Goal: Communication & Community: Ask a question

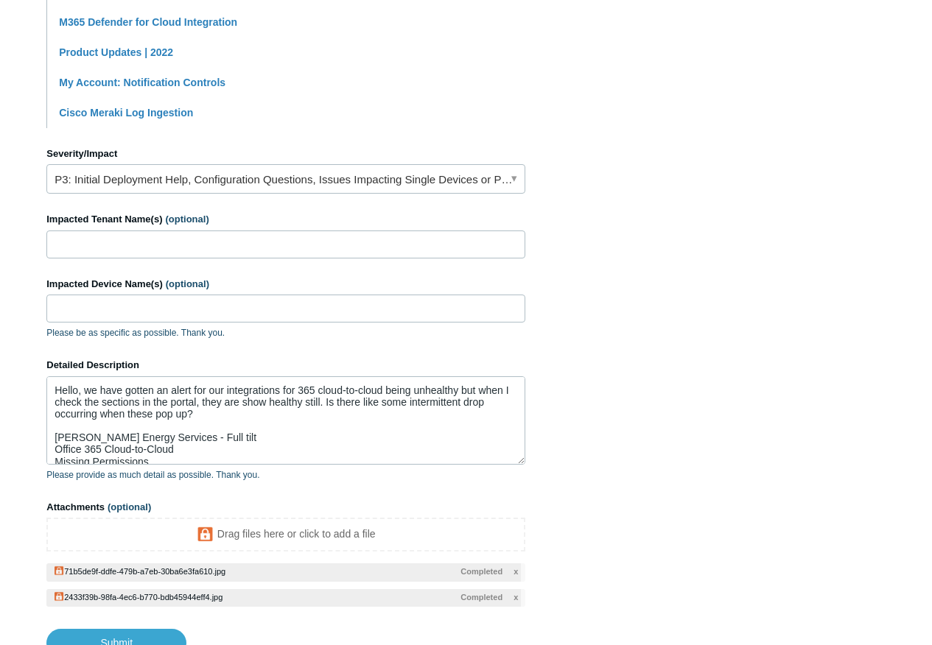
scroll to position [619, 0]
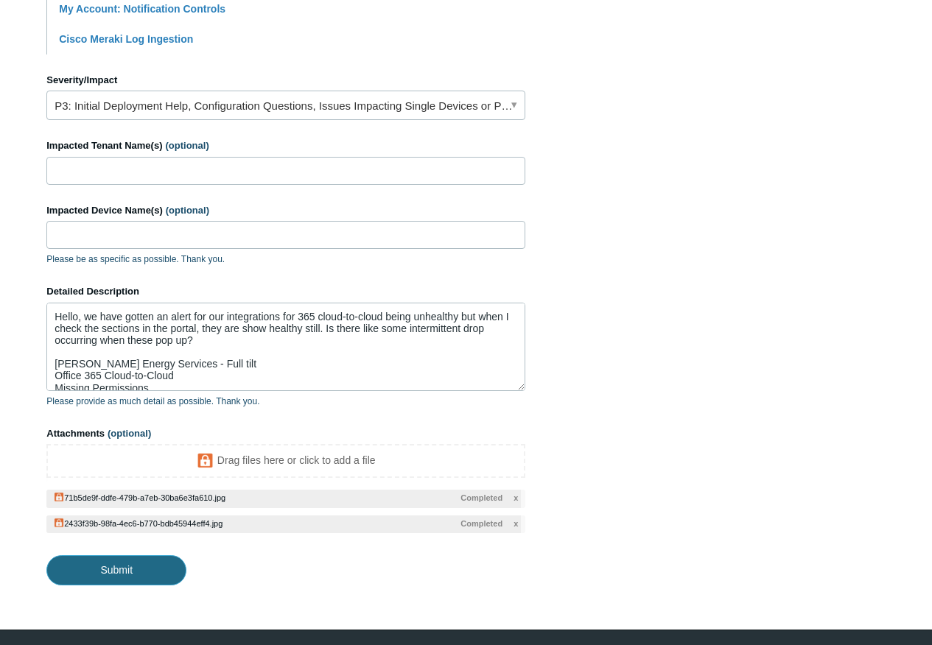
click at [150, 576] on input "Submit" at bounding box center [116, 569] width 140 height 29
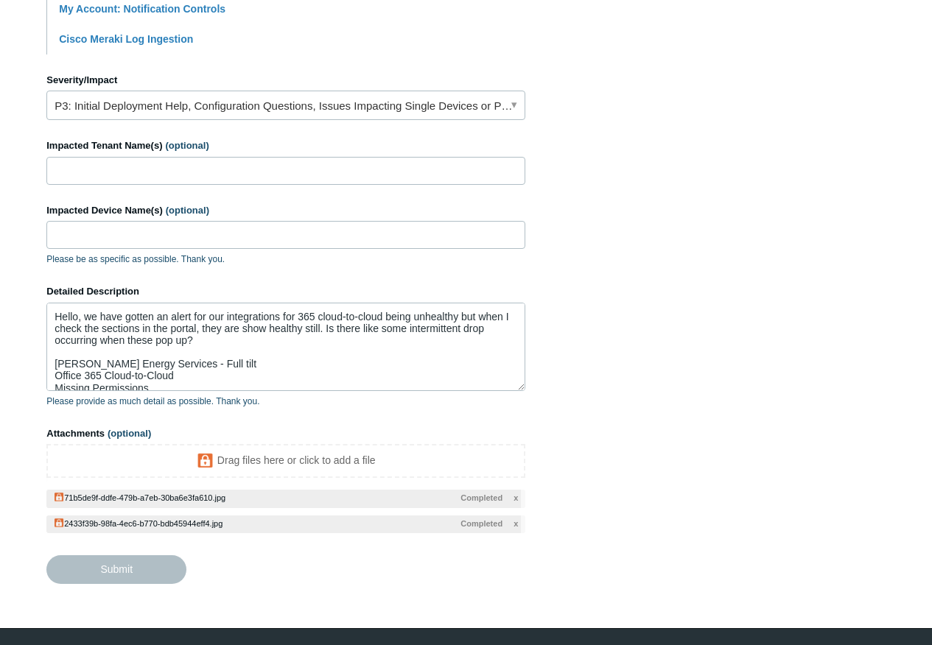
type textarea "Hello, we have gotten an alert for our integrations for 365 cloud-to-cloud bein…"
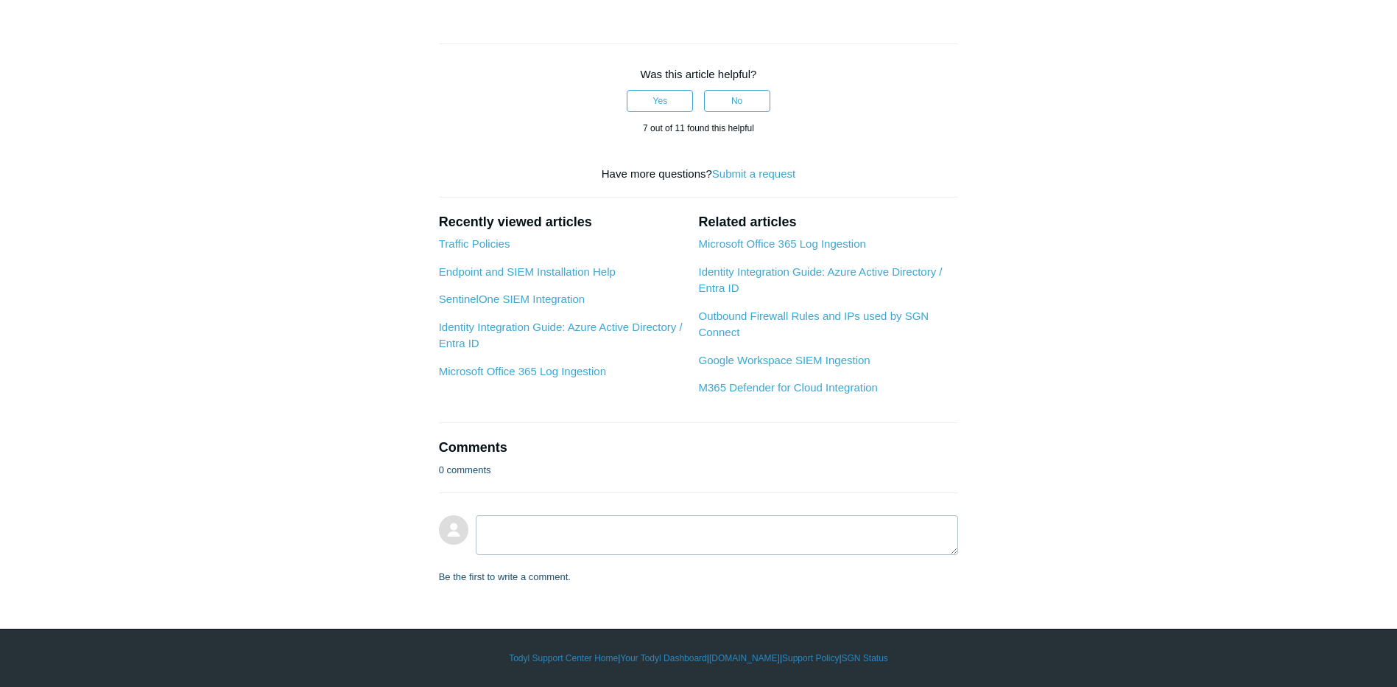
scroll to position [1473, 0]
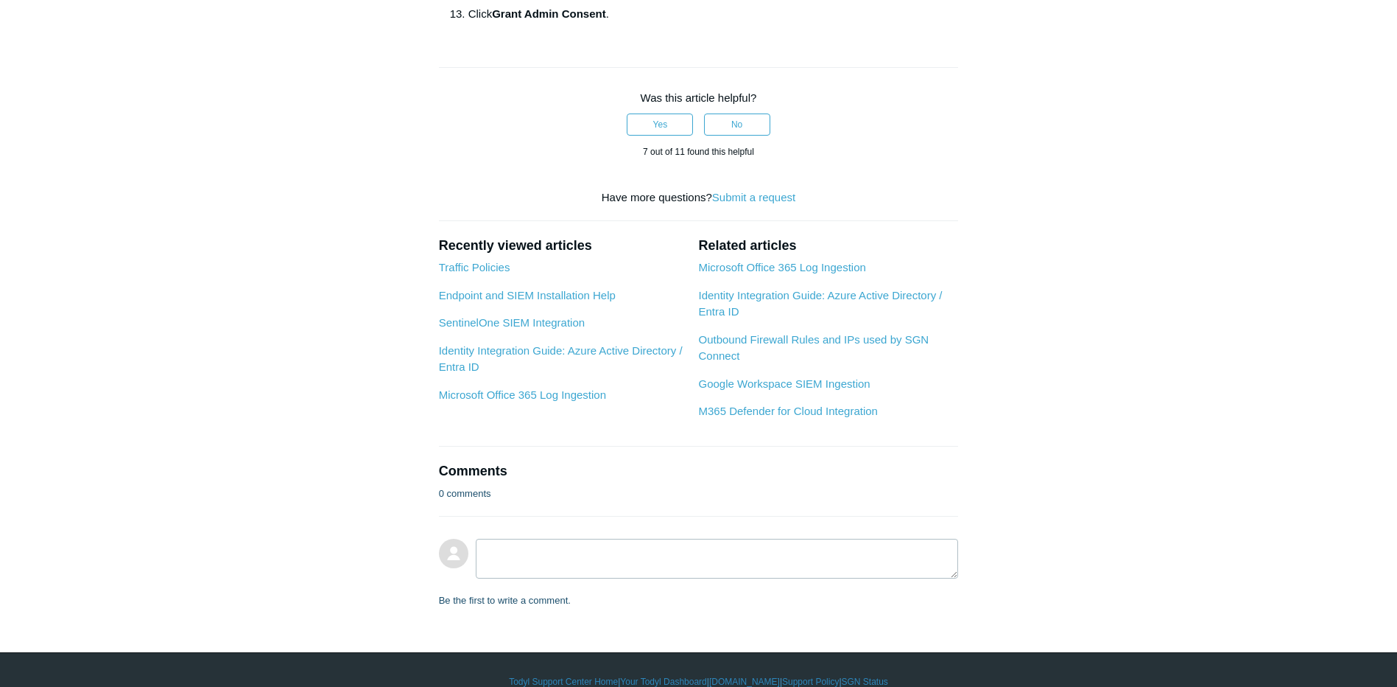
scroll to position [0, 0]
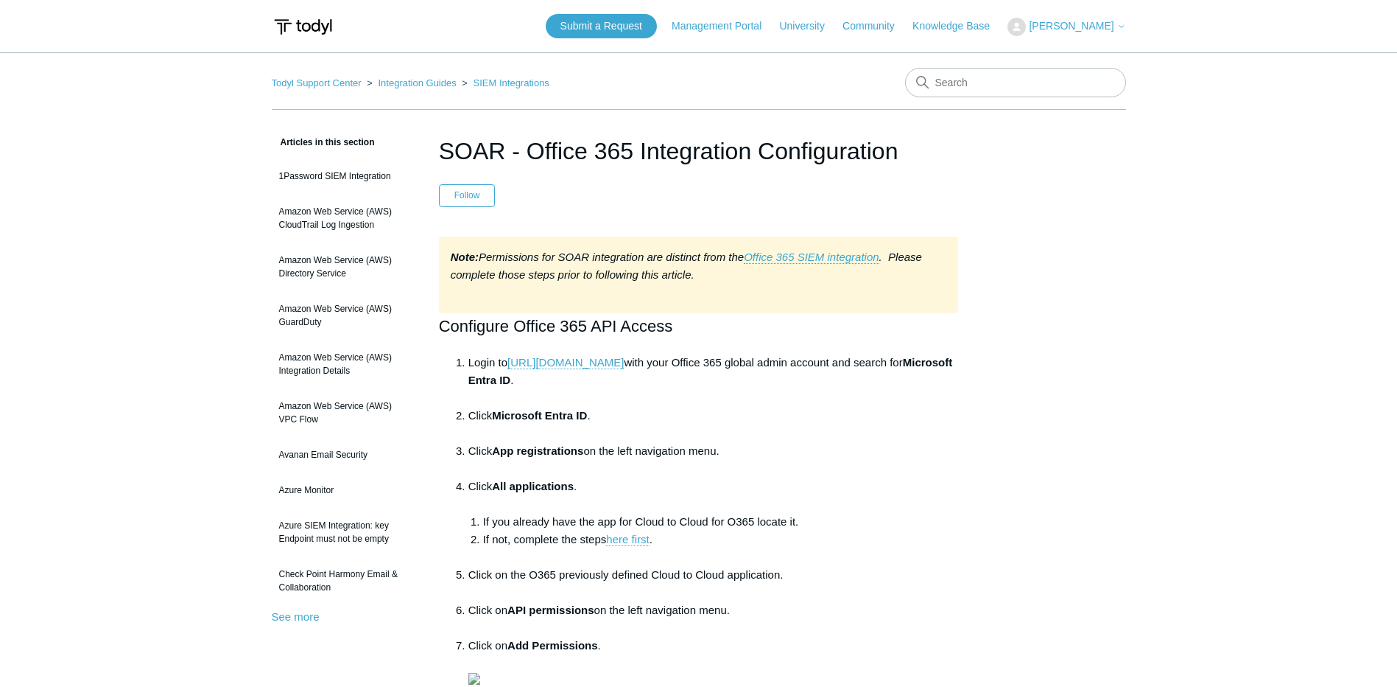
drag, startPoint x: 1032, startPoint y: 530, endPoint x: 1039, endPoint y: 192, distance: 338.2
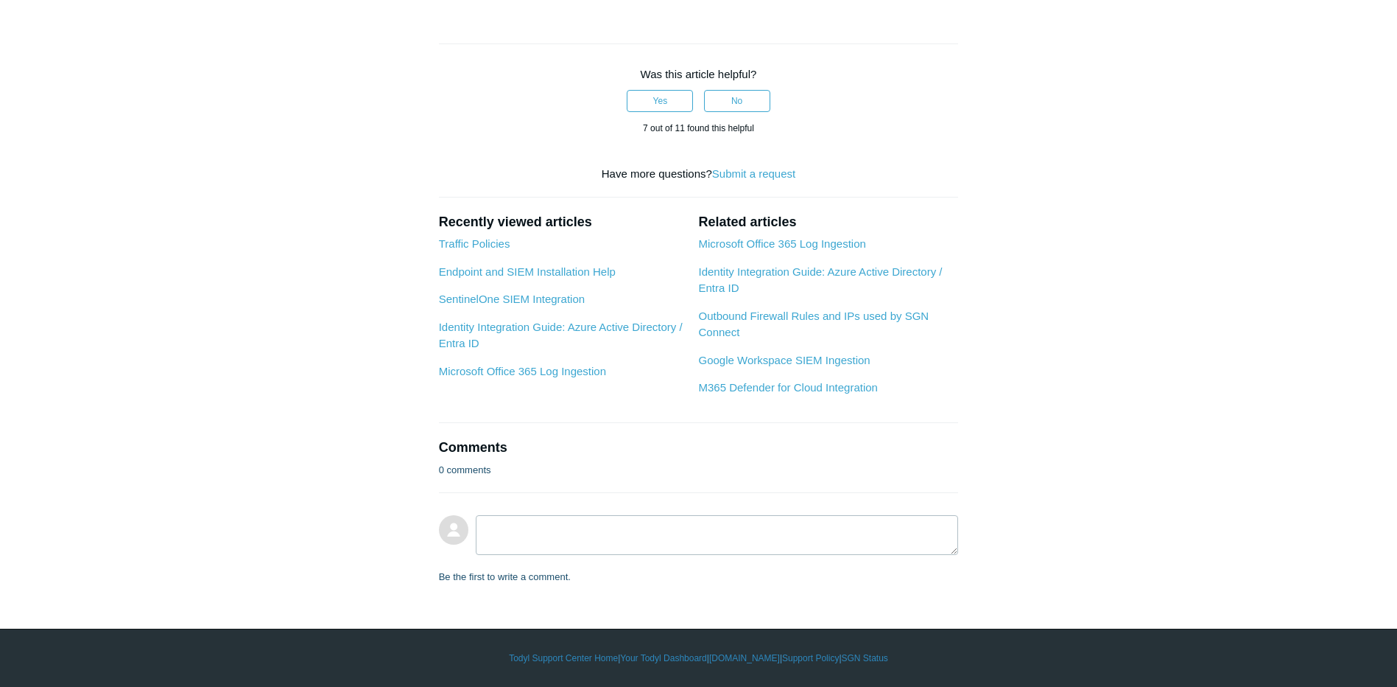
drag, startPoint x: 1089, startPoint y: 217, endPoint x: 1095, endPoint y: 539, distance: 321.9
